Goal: Information Seeking & Learning: Learn about a topic

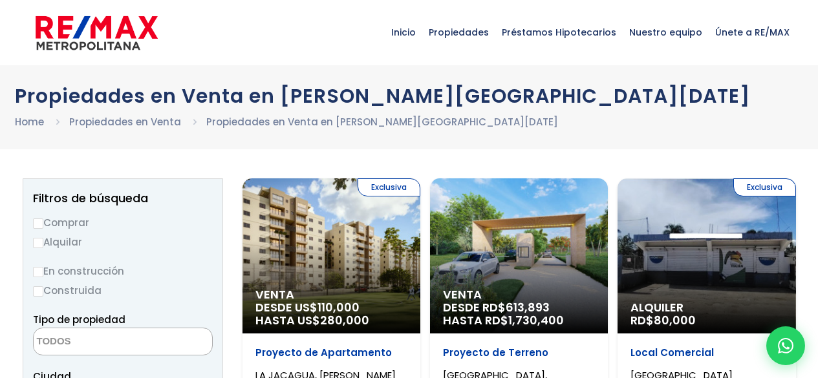
select select
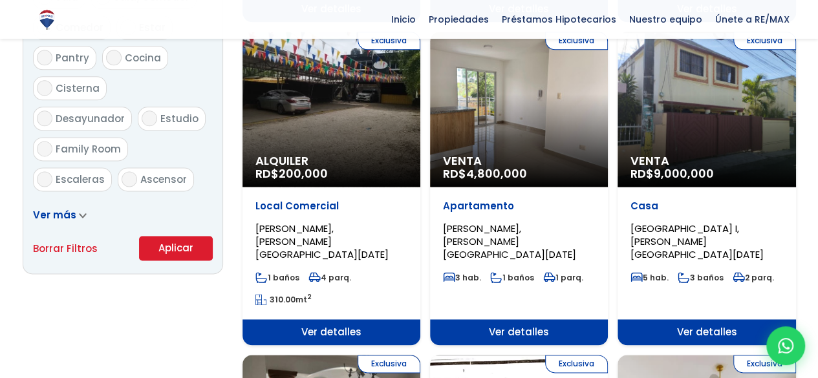
scroll to position [781, 0]
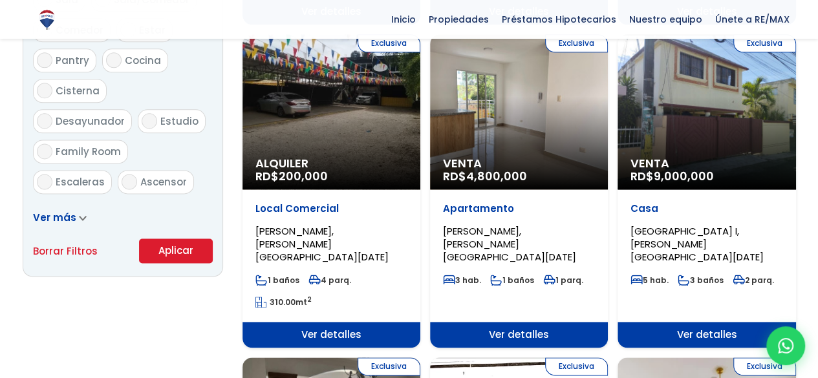
click at [724, 106] on div "Exclusiva Venta RD$ 9,000,000" at bounding box center [707, 111] width 178 height 155
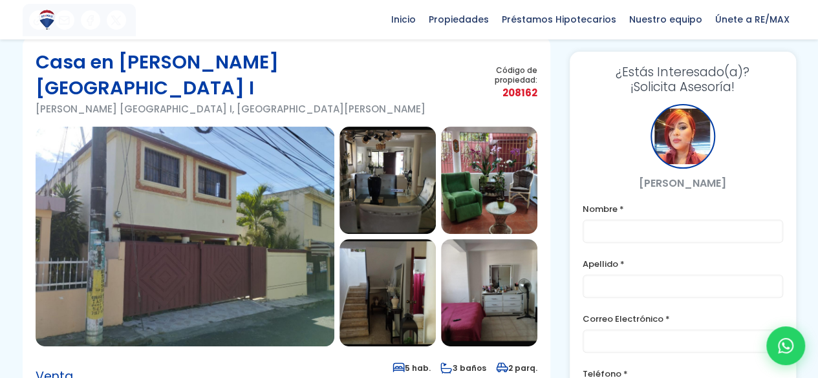
scroll to position [72, 0]
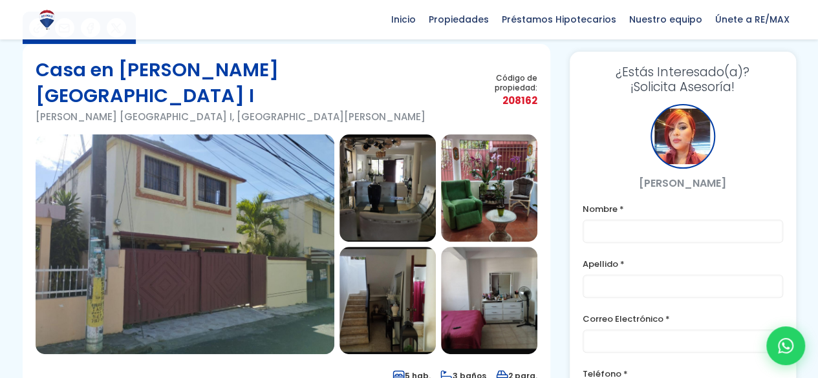
click at [396, 188] on img at bounding box center [388, 188] width 96 height 107
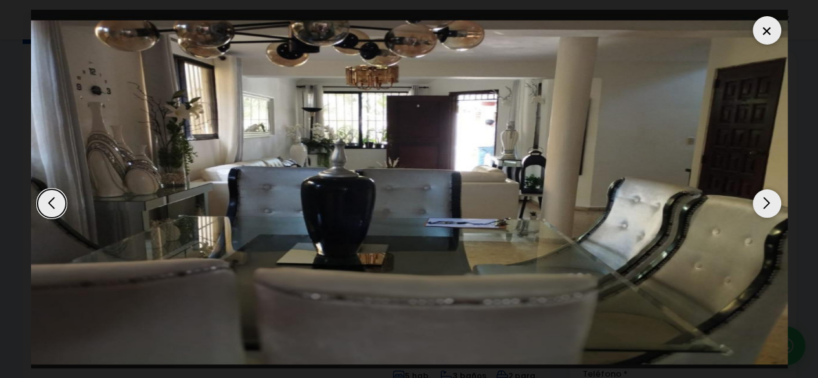
click at [396, 188] on img "2 / 10" at bounding box center [409, 189] width 757 height 359
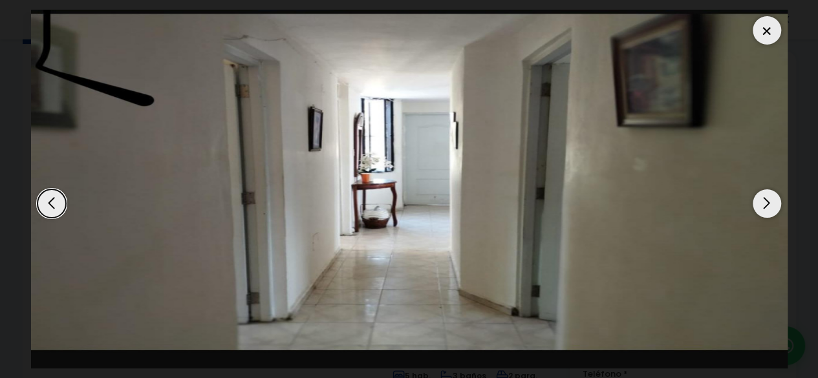
click at [766, 204] on div "Next slide" at bounding box center [767, 203] width 28 height 28
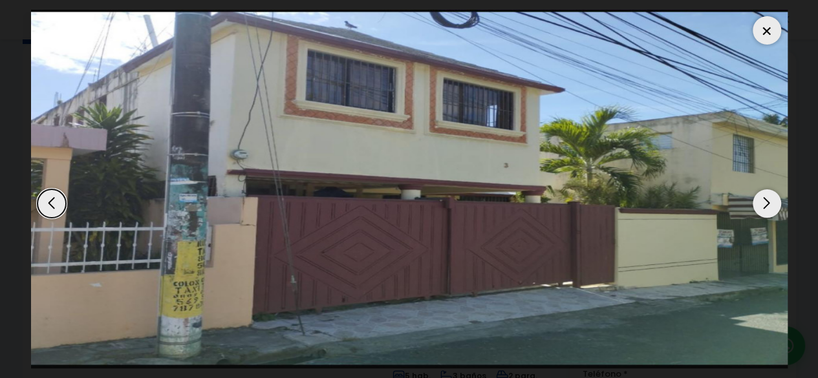
click at [766, 204] on div "Next slide" at bounding box center [767, 203] width 28 height 28
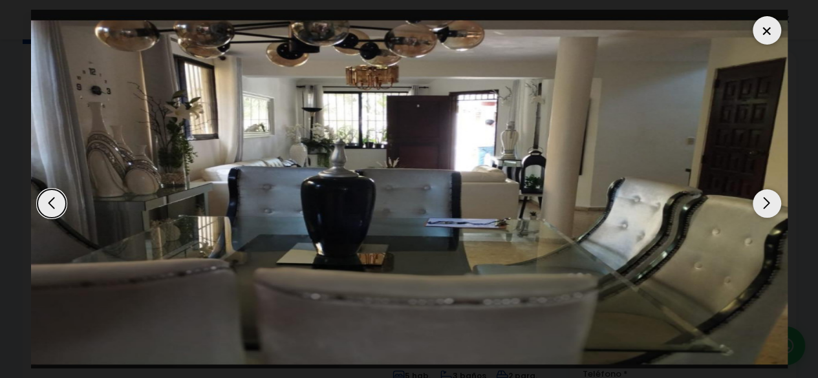
click at [766, 204] on div "Next slide" at bounding box center [767, 203] width 28 height 28
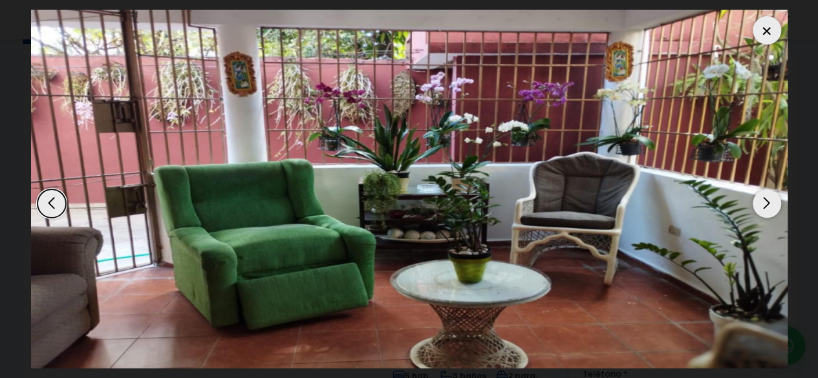
click at [766, 204] on div "Next slide" at bounding box center [767, 203] width 28 height 28
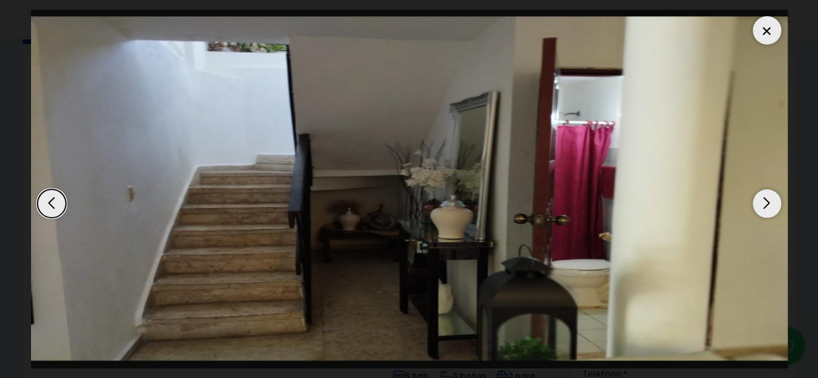
click at [766, 204] on div "Next slide" at bounding box center [767, 203] width 28 height 28
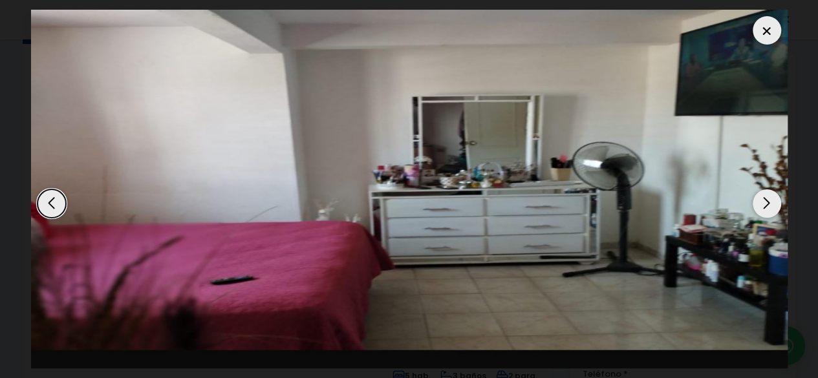
click at [766, 204] on div "Next slide" at bounding box center [767, 203] width 28 height 28
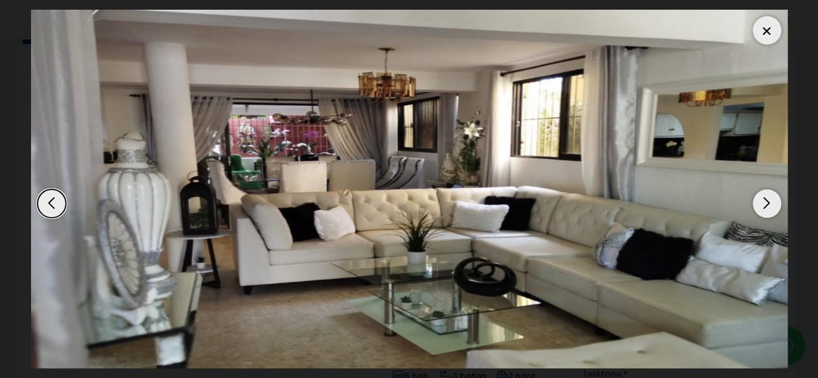
click at [766, 204] on div "Next slide" at bounding box center [767, 203] width 28 height 28
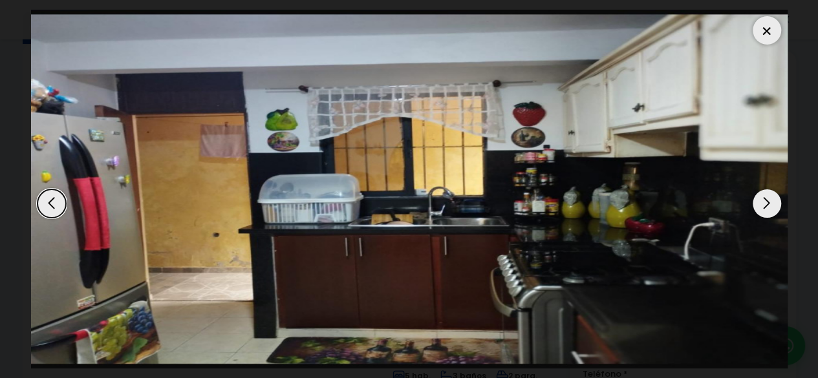
click at [766, 204] on div "Next slide" at bounding box center [767, 203] width 28 height 28
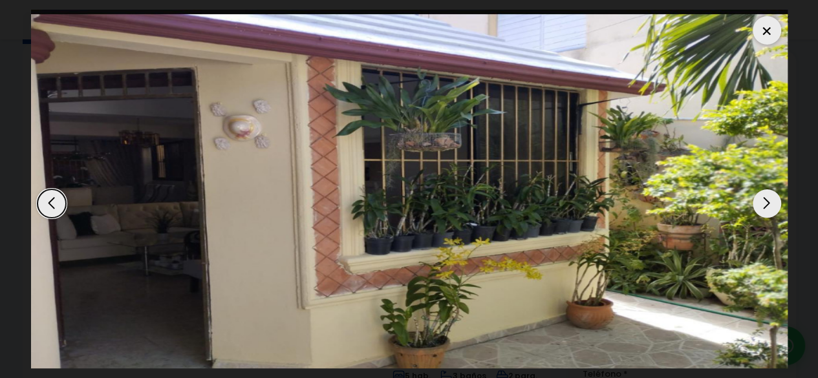
click at [766, 204] on div "Next slide" at bounding box center [767, 203] width 28 height 28
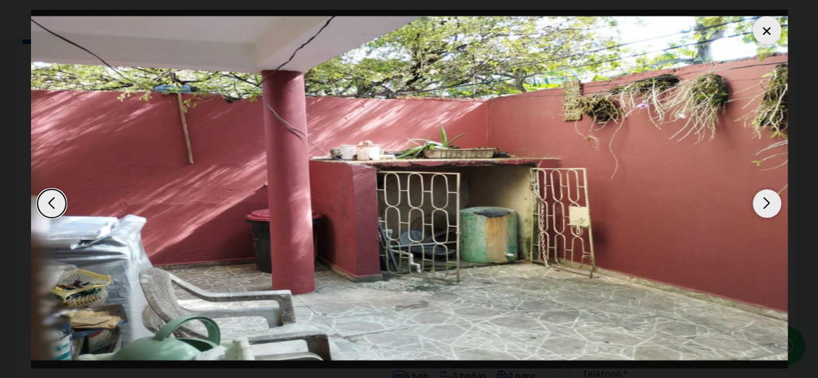
click at [766, 204] on div "Next slide" at bounding box center [767, 203] width 28 height 28
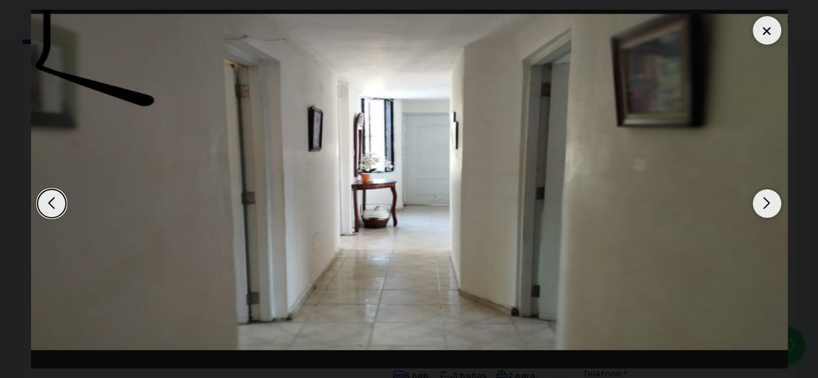
click at [766, 204] on div "Next slide" at bounding box center [767, 203] width 28 height 28
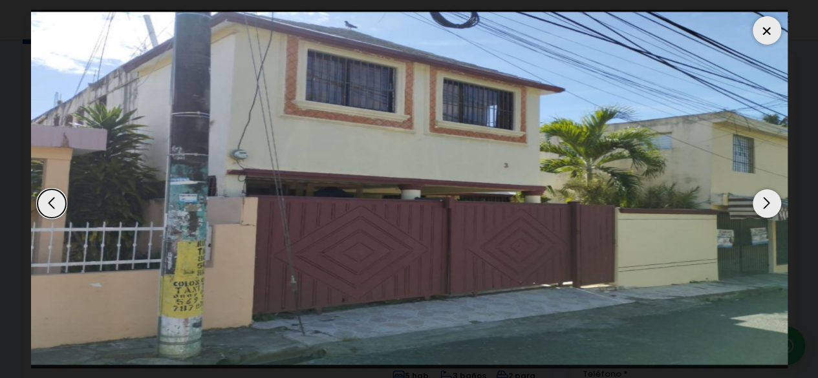
click at [766, 204] on div "Next slide" at bounding box center [767, 203] width 28 height 28
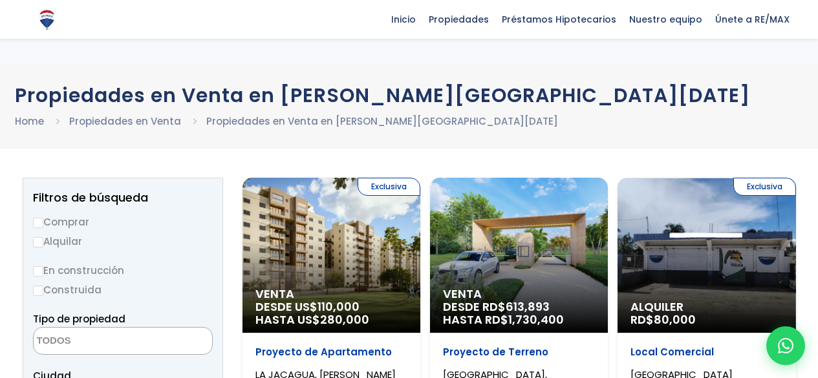
select select
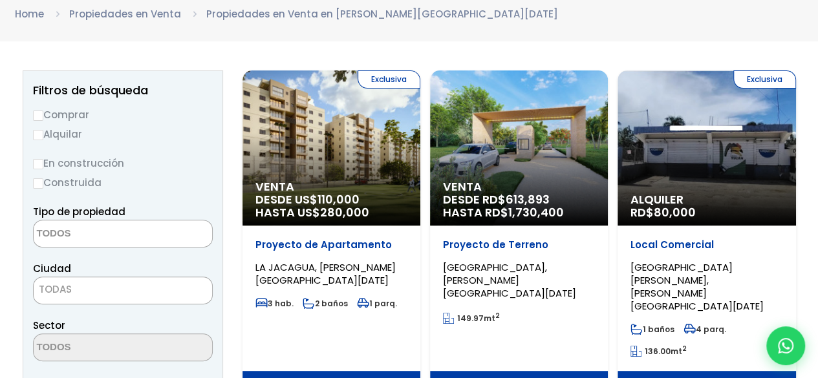
scroll to position [781, 0]
